Goal: Information Seeking & Learning: Learn about a topic

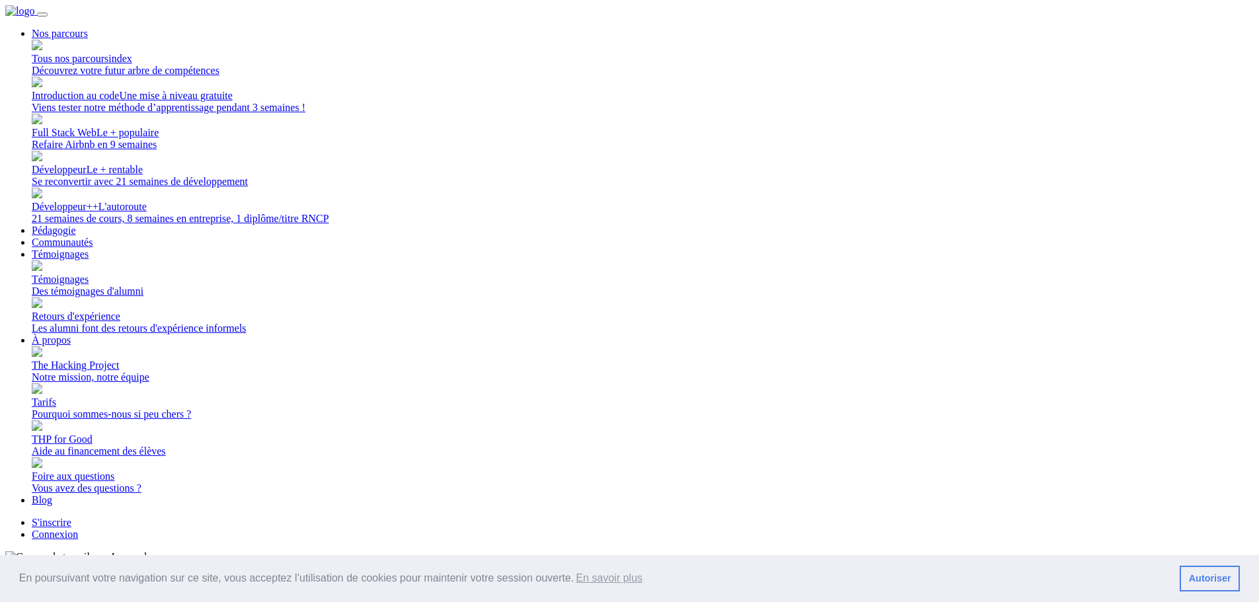
click at [132, 64] on span "Tous nos parcours index" at bounding box center [82, 58] width 100 height 11
click at [233, 101] on span "Introduction au code Une mise à niveau gratuite" at bounding box center [132, 95] width 201 height 11
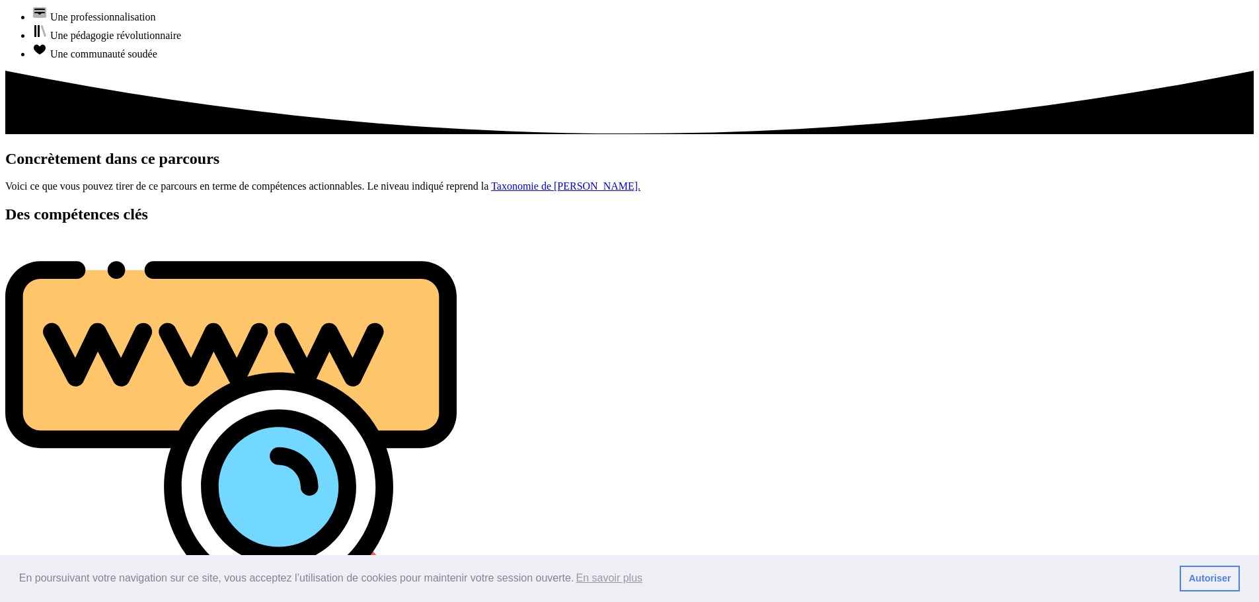
scroll to position [1190, 0]
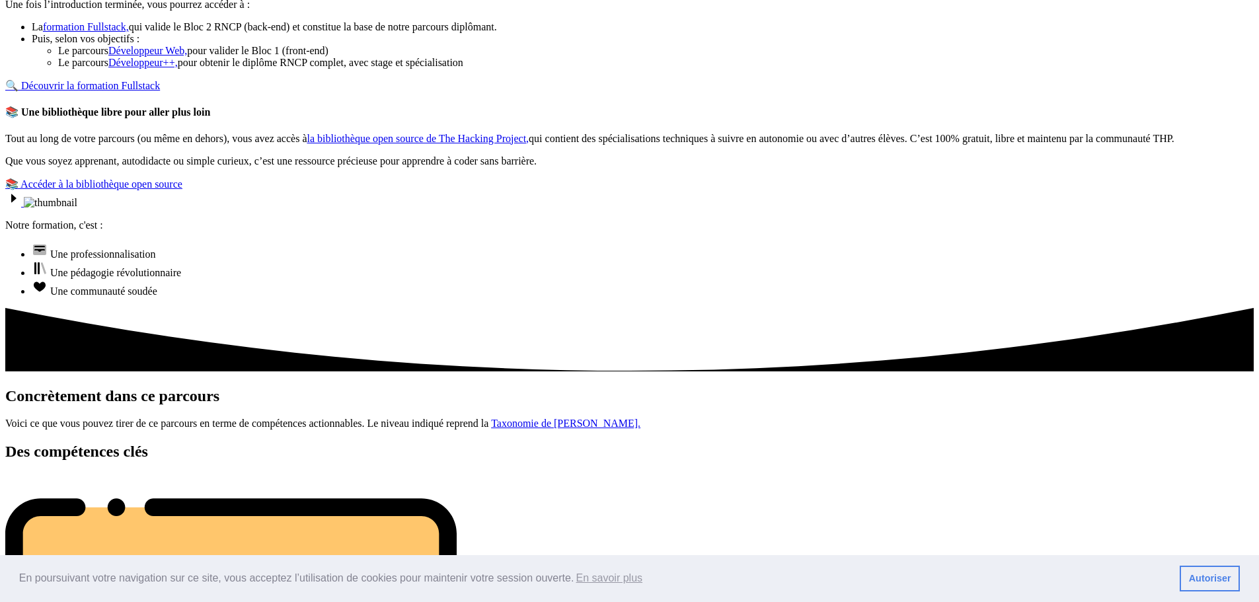
scroll to position [926, 0]
